Goal: Task Accomplishment & Management: Use online tool/utility

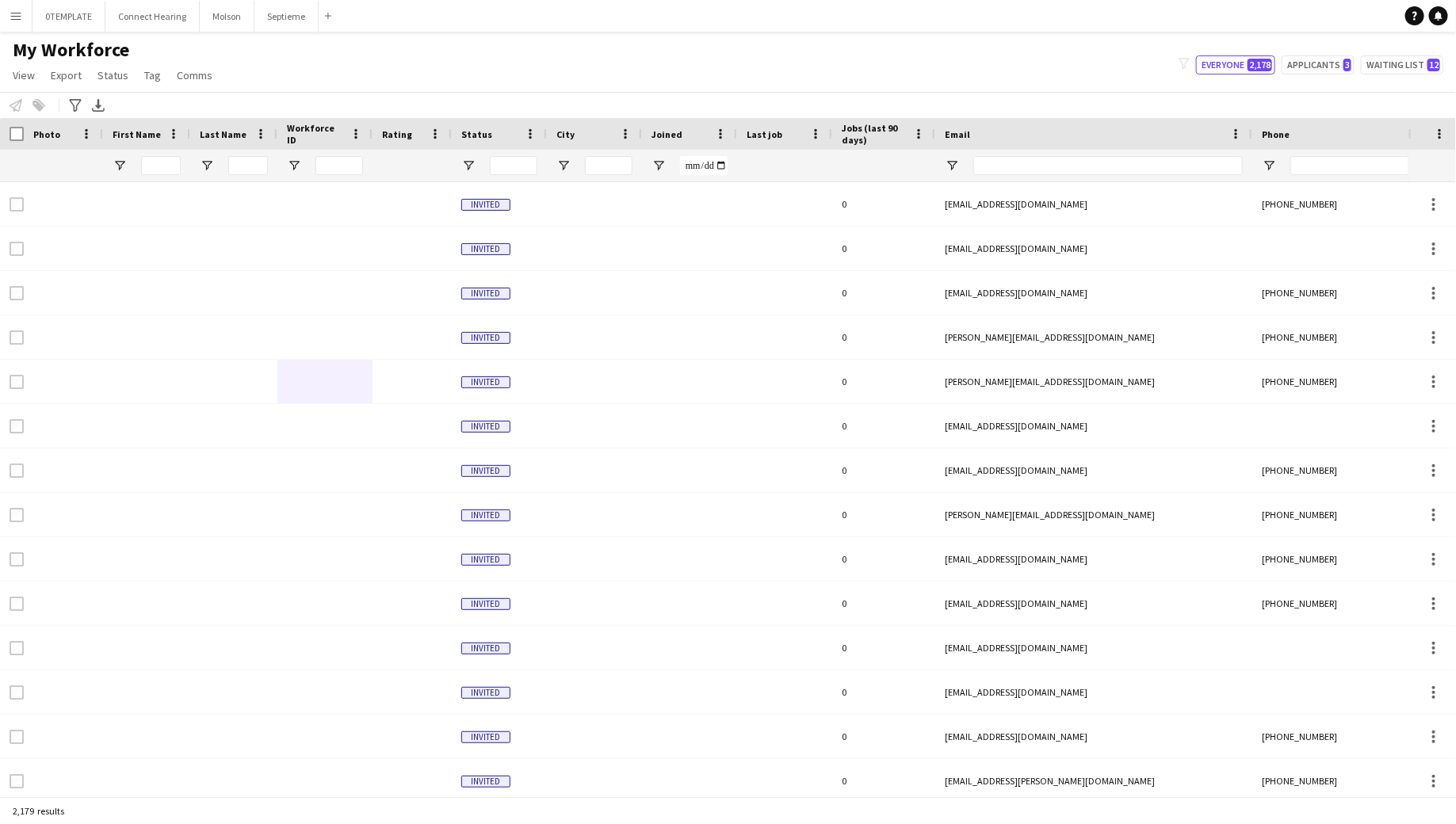
click at [17, 10] on app-icon "Menu" at bounding box center [15, 15] width 12 height 12
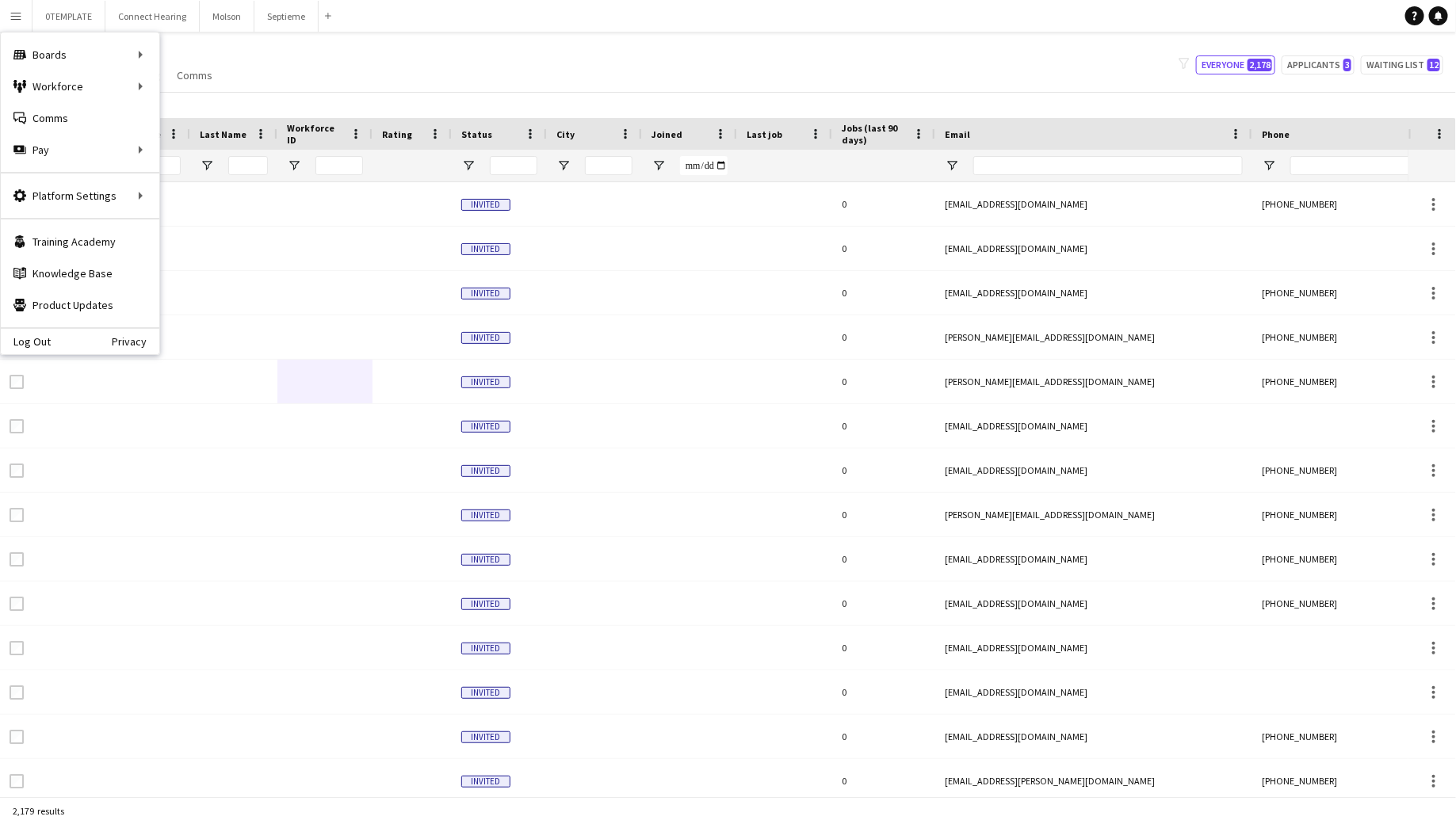
click at [201, 123] on div "Last Name" at bounding box center [224, 134] width 49 height 24
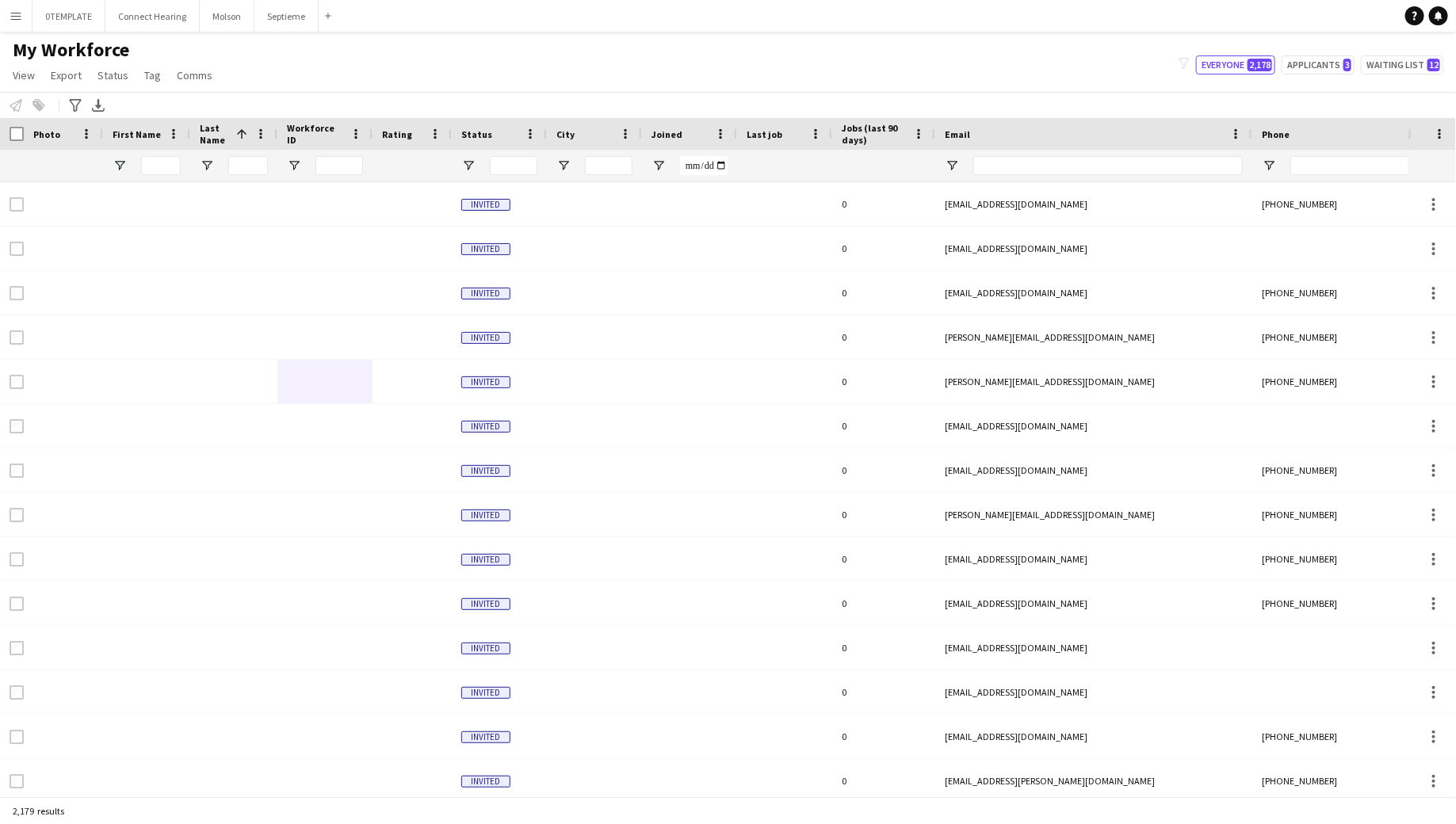
click at [25, 15] on button "Menu" at bounding box center [16, 16] width 32 height 32
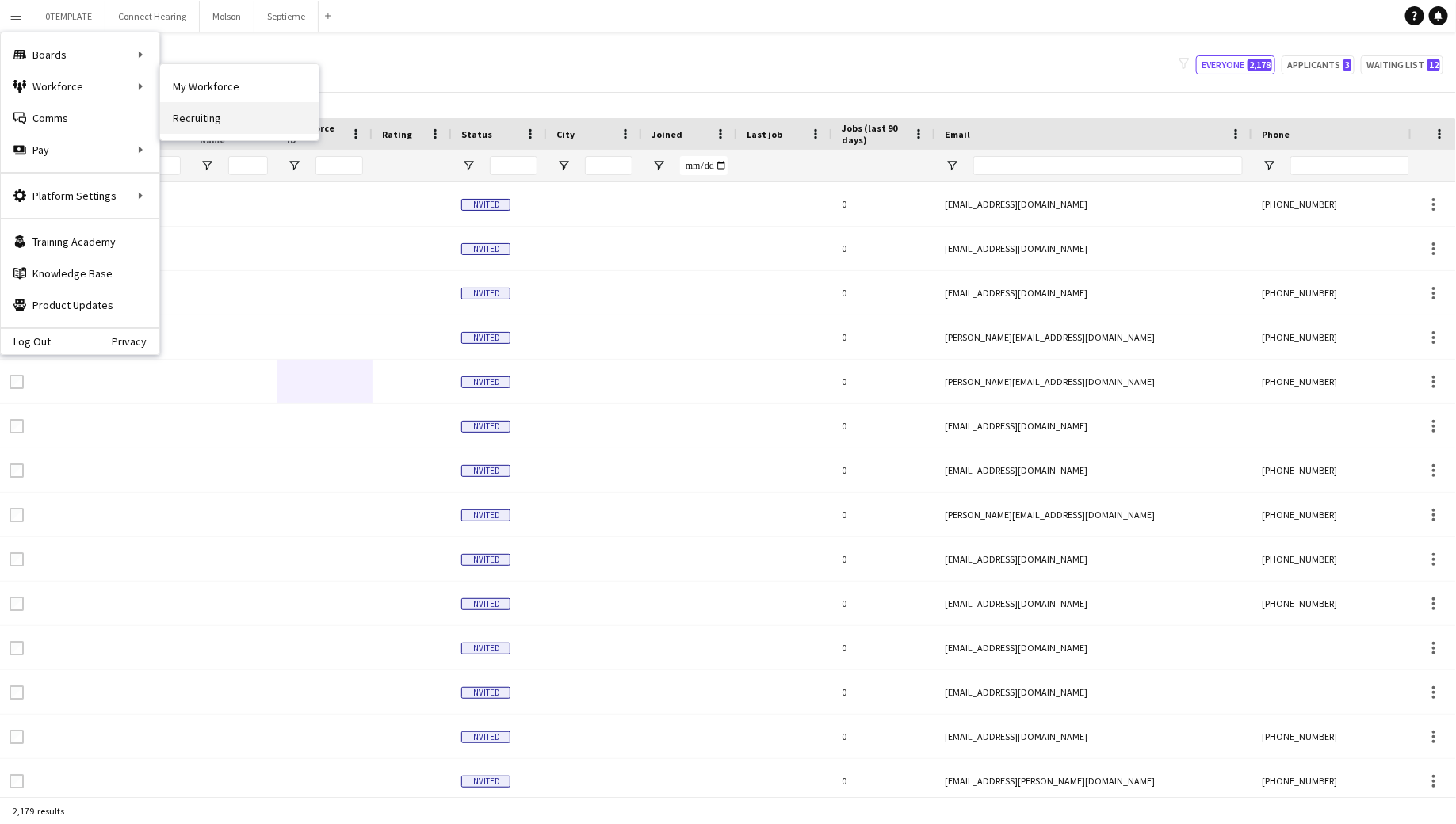
click at [188, 124] on link "Recruiting" at bounding box center [239, 118] width 158 height 32
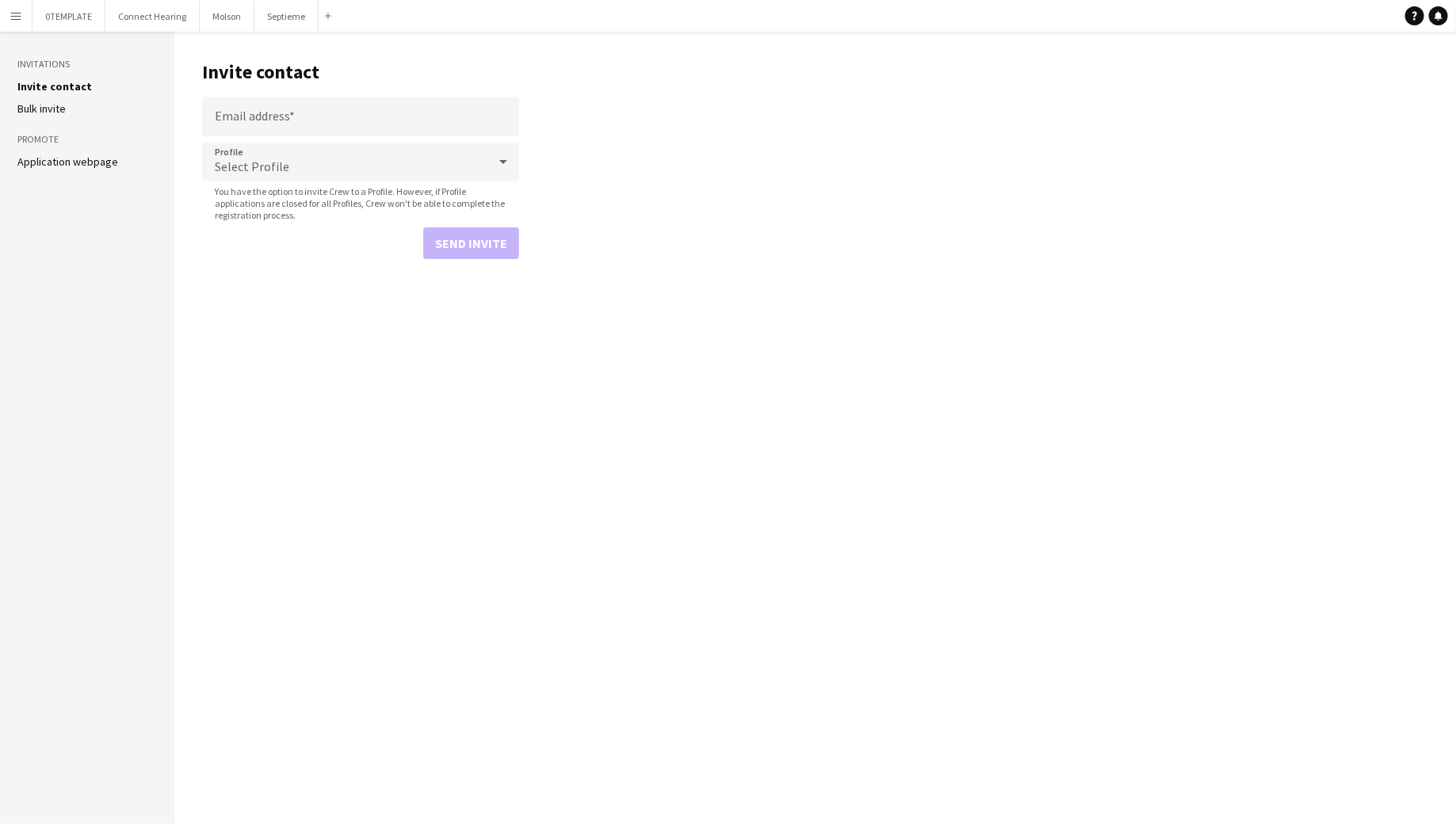
click at [67, 162] on link "Application webpage" at bounding box center [67, 161] width 101 height 14
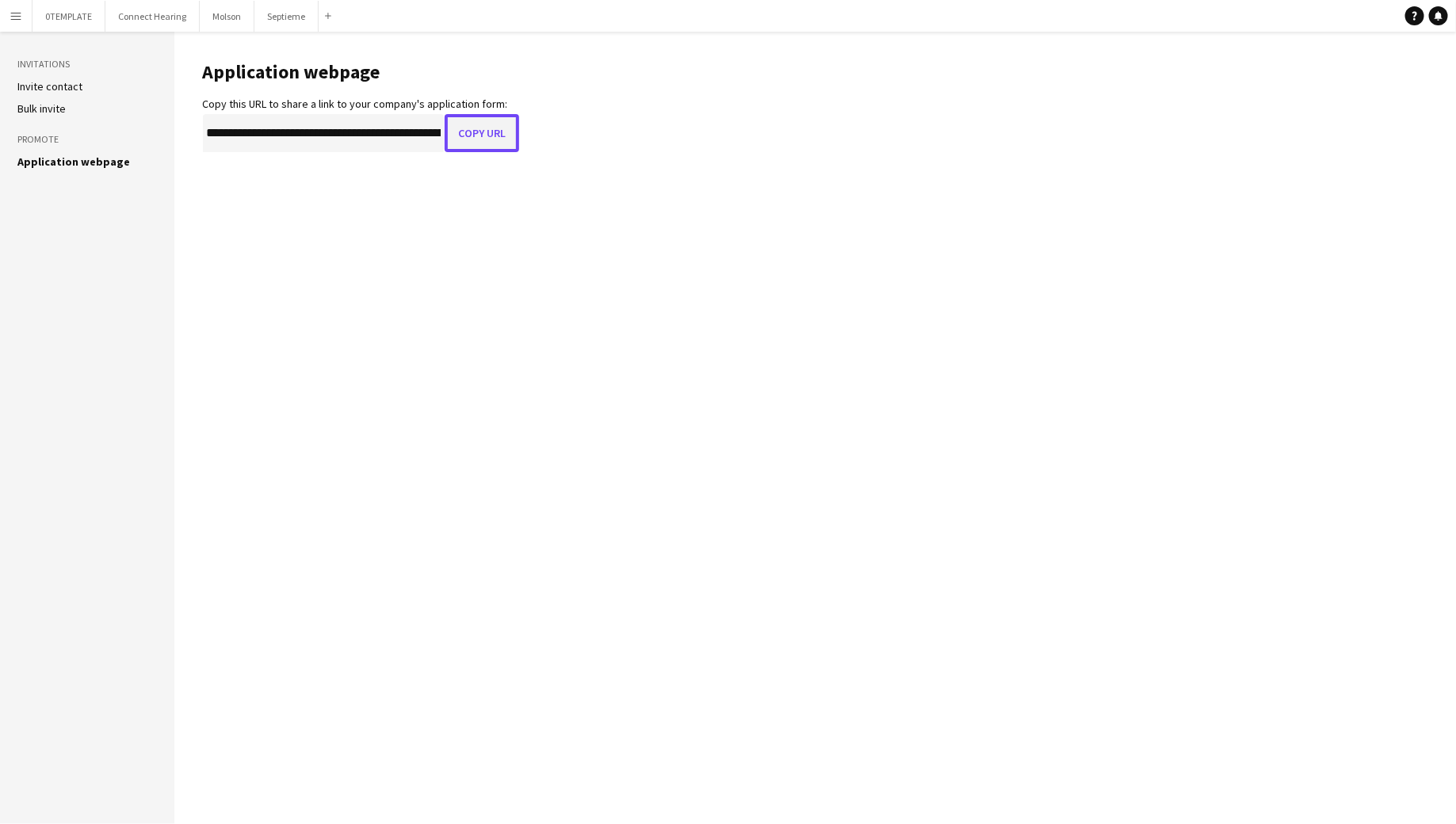
click at [491, 132] on button "Copy URL" at bounding box center [482, 133] width 75 height 38
